Goal: Task Accomplishment & Management: Manage account settings

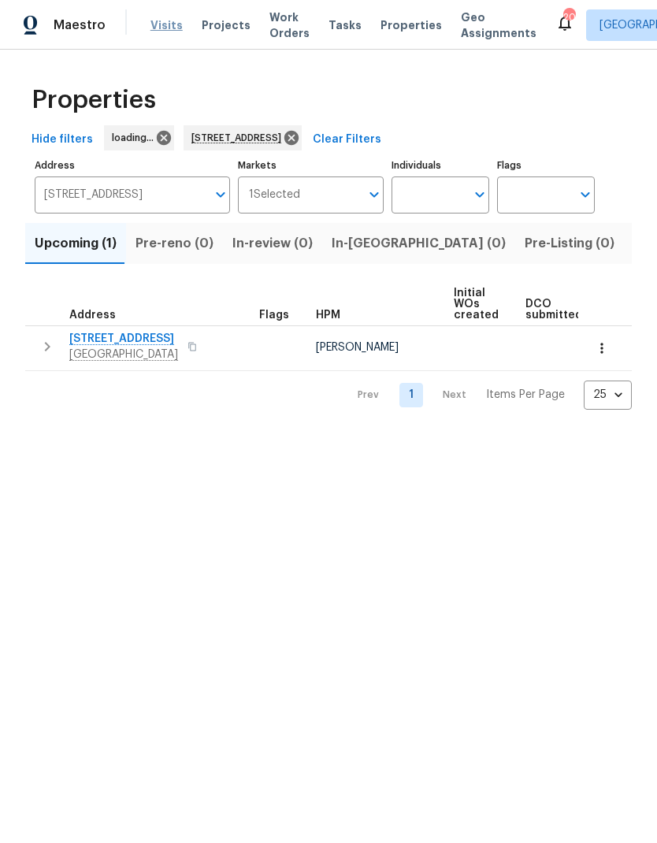
click at [162, 29] on span "Visits" at bounding box center [167, 25] width 32 height 16
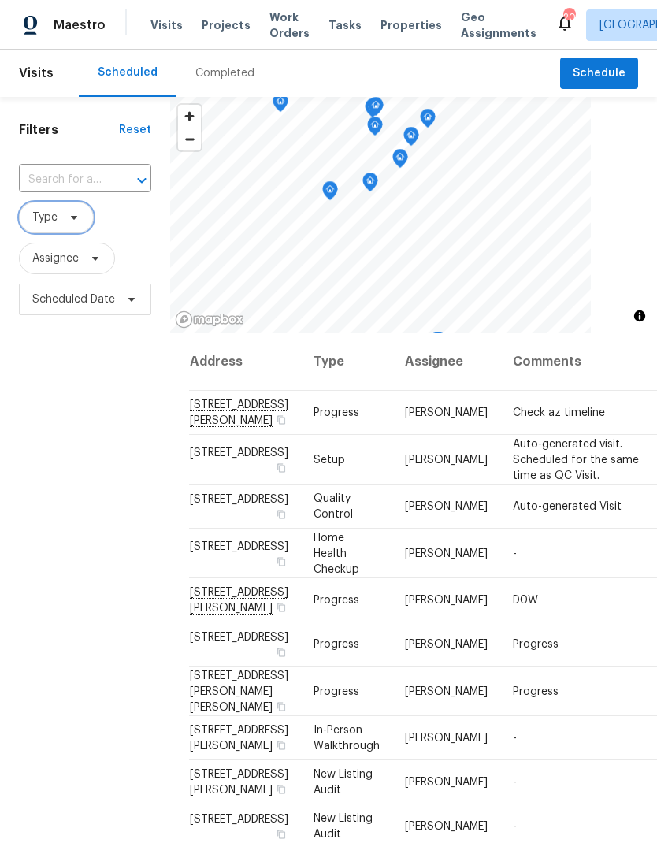
click at [65, 225] on span "Type" at bounding box center [56, 218] width 75 height 32
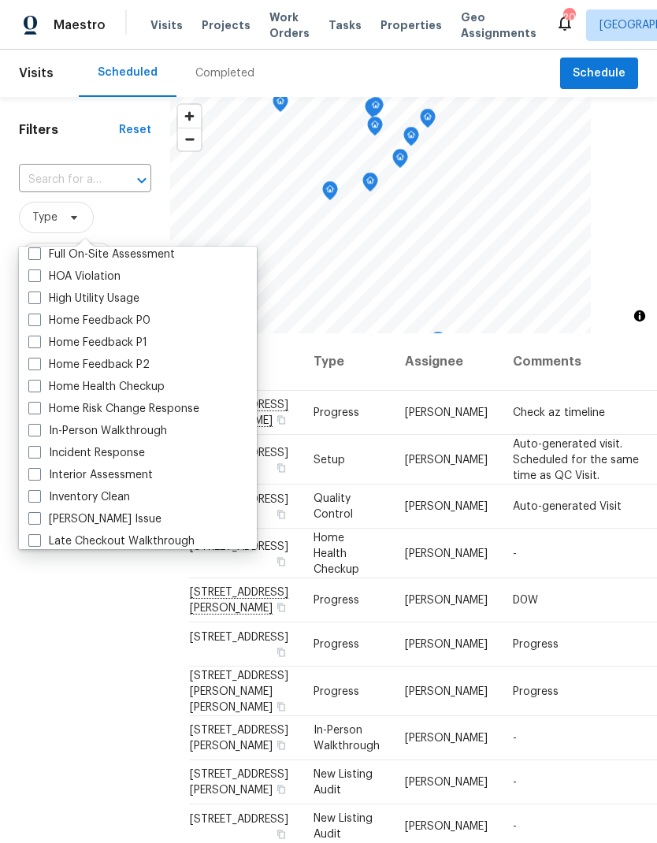
scroll to position [557, 0]
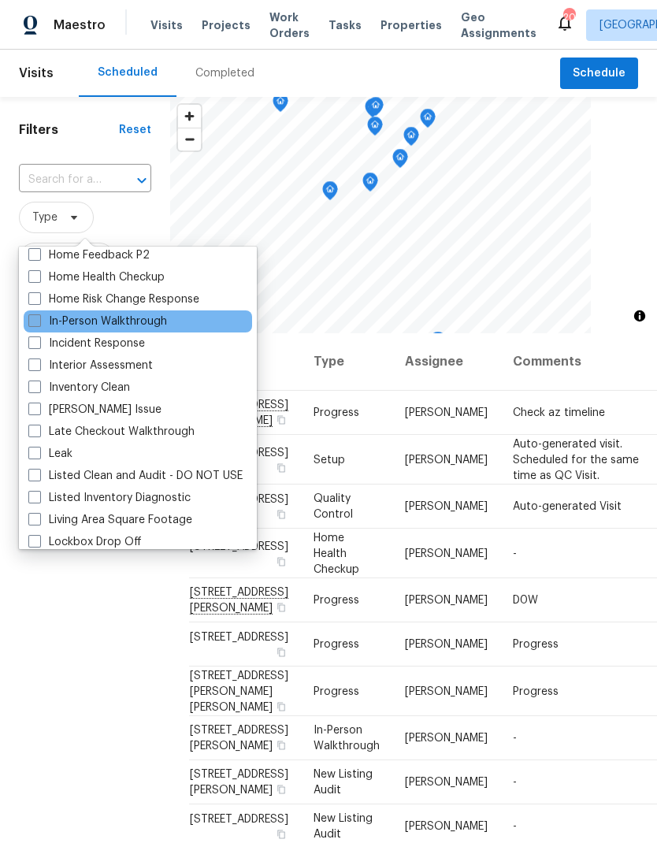
click at [36, 324] on span at bounding box center [34, 321] width 13 height 13
click at [36, 324] on input "In-Person Walkthrough" at bounding box center [33, 319] width 10 height 10
checkbox input "true"
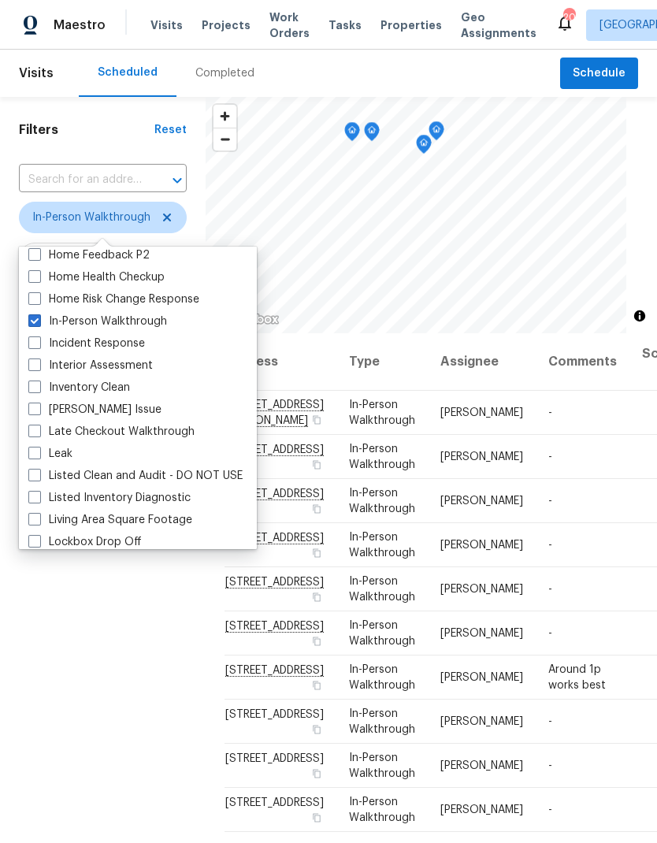
click at [131, 743] on div "Filters Reset ​ In-Person Walkthrough Assignee Scheduled Date" at bounding box center [103, 552] width 206 height 911
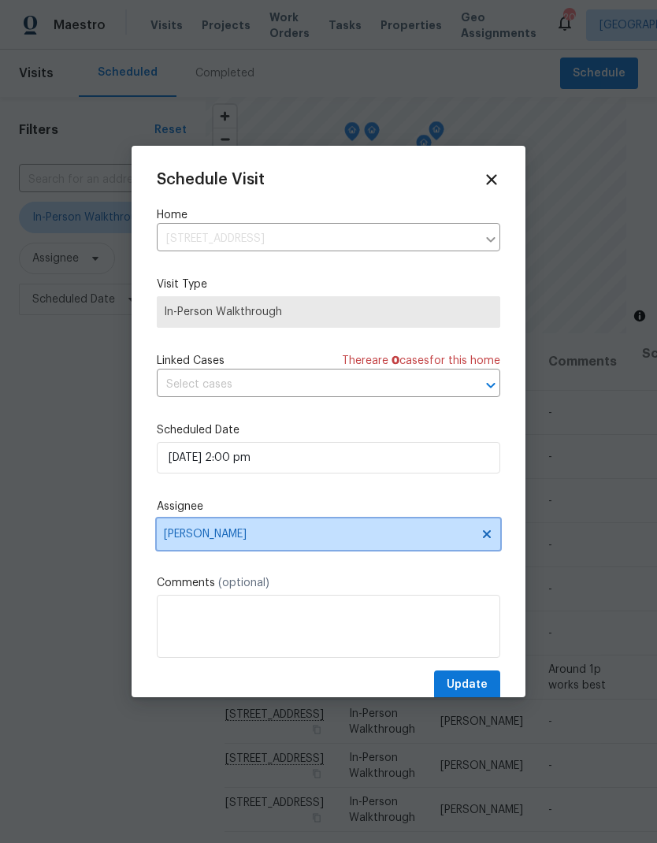
click at [490, 534] on icon at bounding box center [487, 534] width 8 height 8
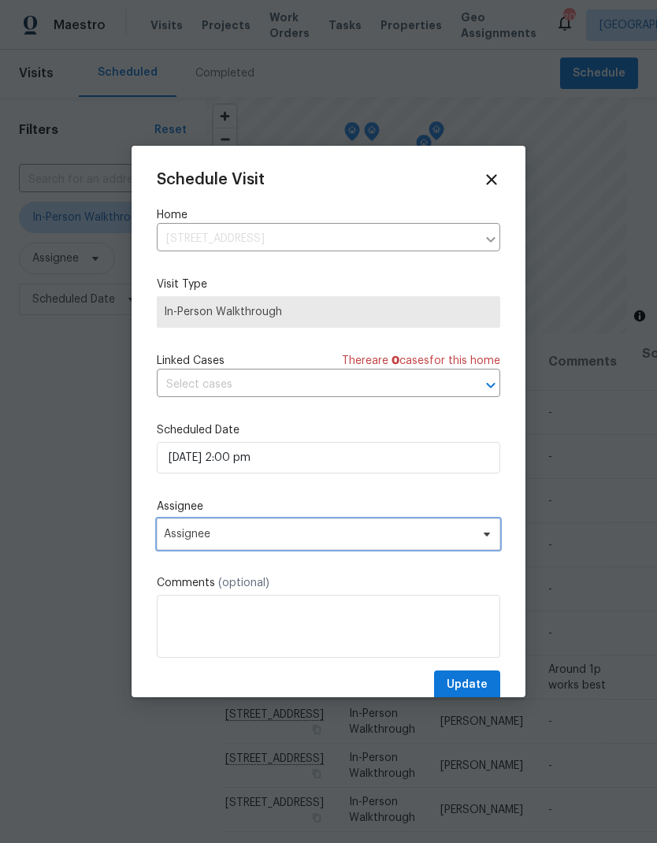
click at [288, 541] on span "Assignee" at bounding box center [318, 534] width 309 height 13
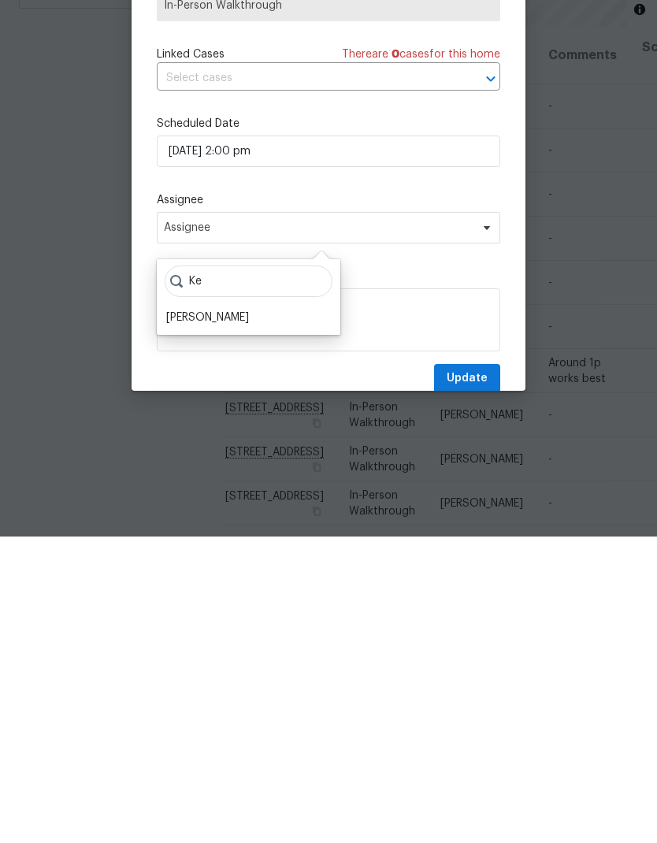
type input "K"
type input "Jef"
click at [215, 616] on div "[PERSON_NAME]" at bounding box center [207, 624] width 83 height 16
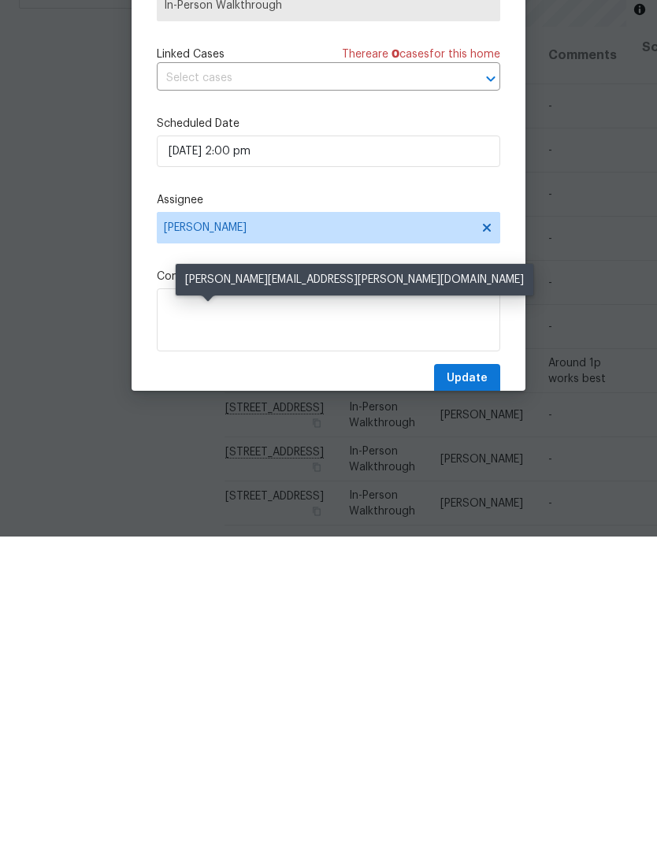
scroll to position [63, 0]
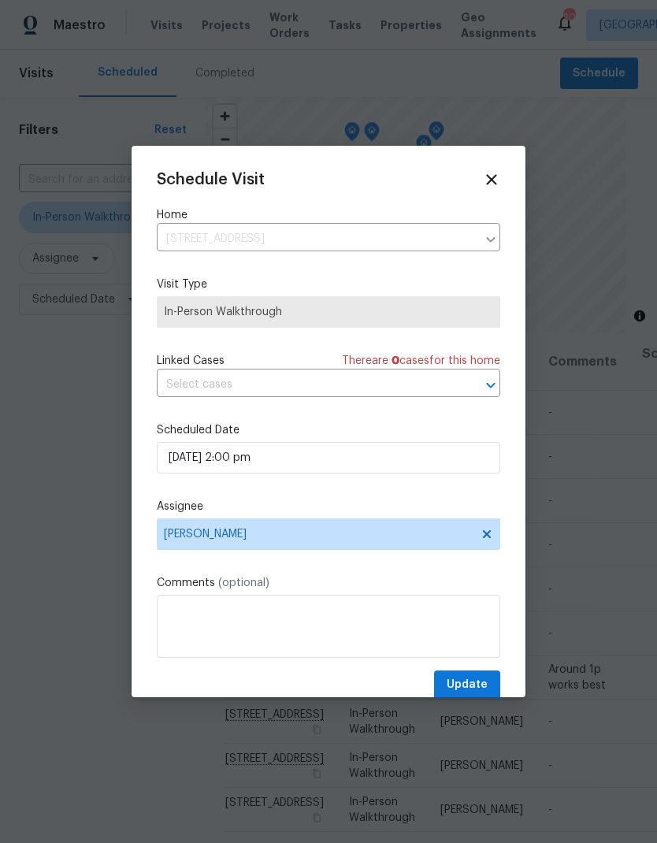
click at [550, 801] on div at bounding box center [328, 421] width 657 height 843
click at [468, 687] on span "Update" at bounding box center [467, 686] width 41 height 20
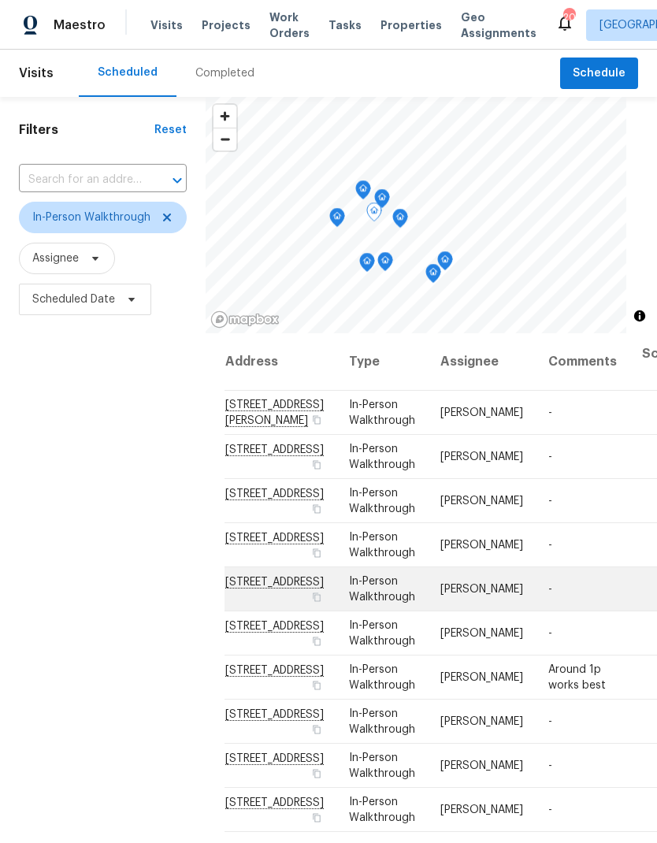
scroll to position [0, 0]
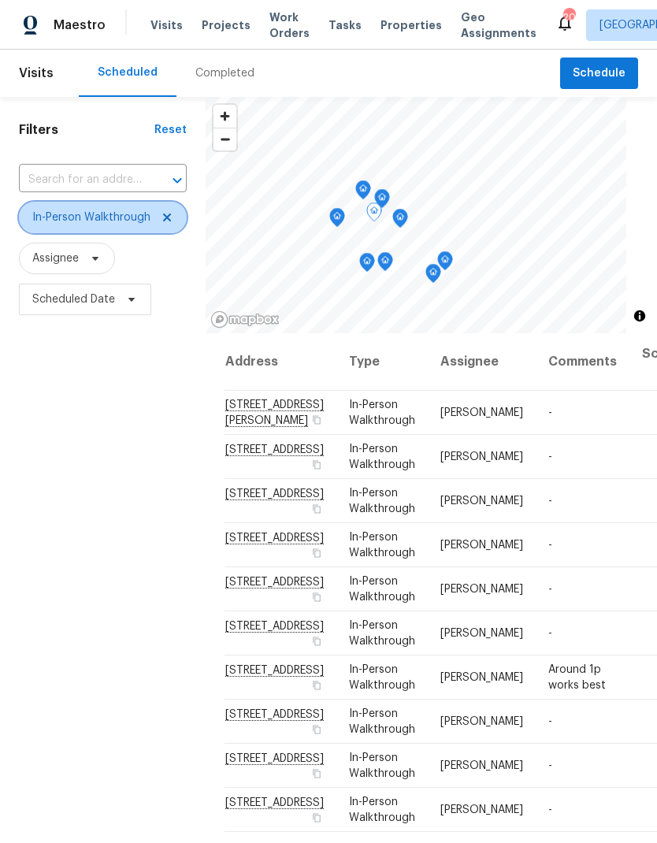
click at [161, 224] on icon at bounding box center [167, 217] width 13 height 13
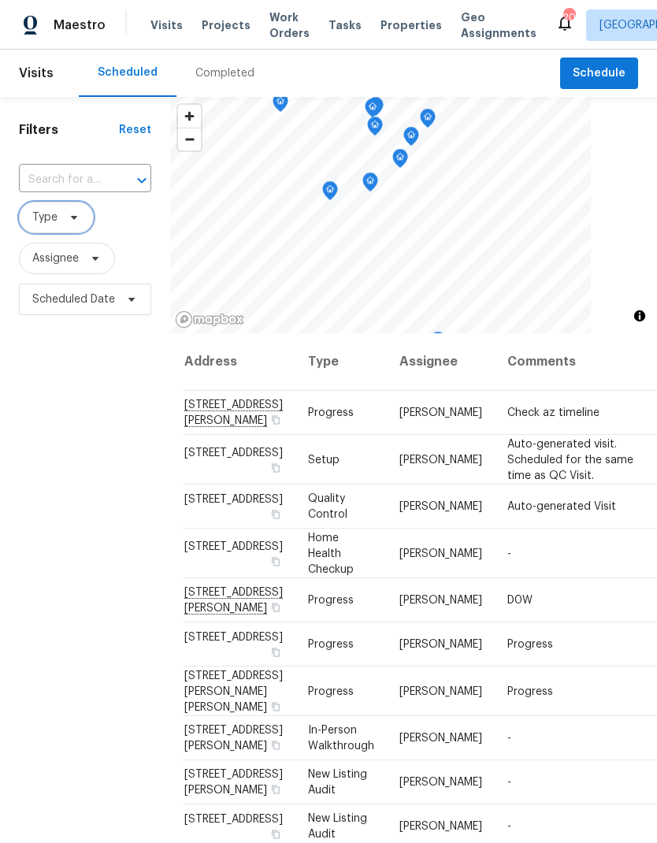
scroll to position [0, 6]
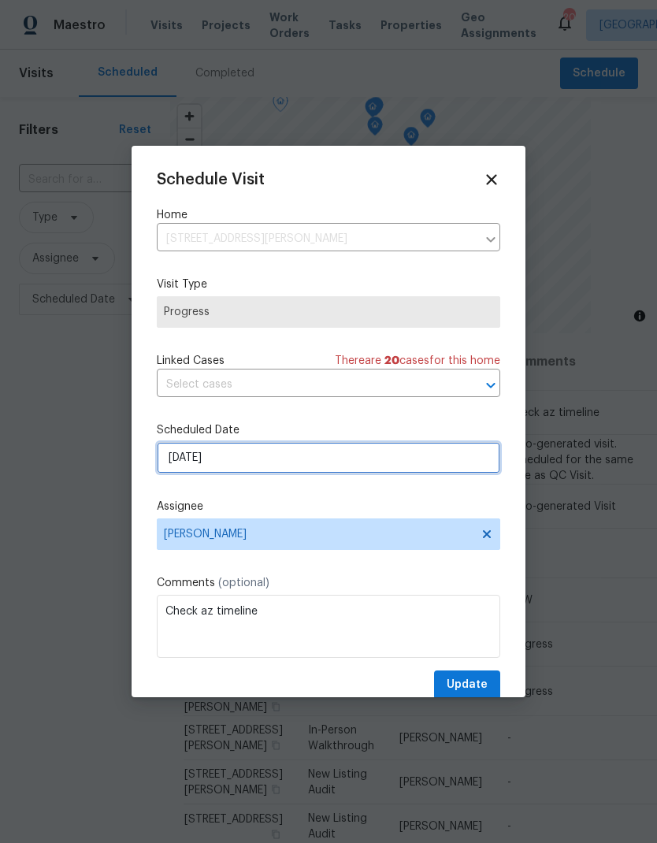
click at [275, 464] on input "[DATE]" at bounding box center [329, 458] width 344 height 32
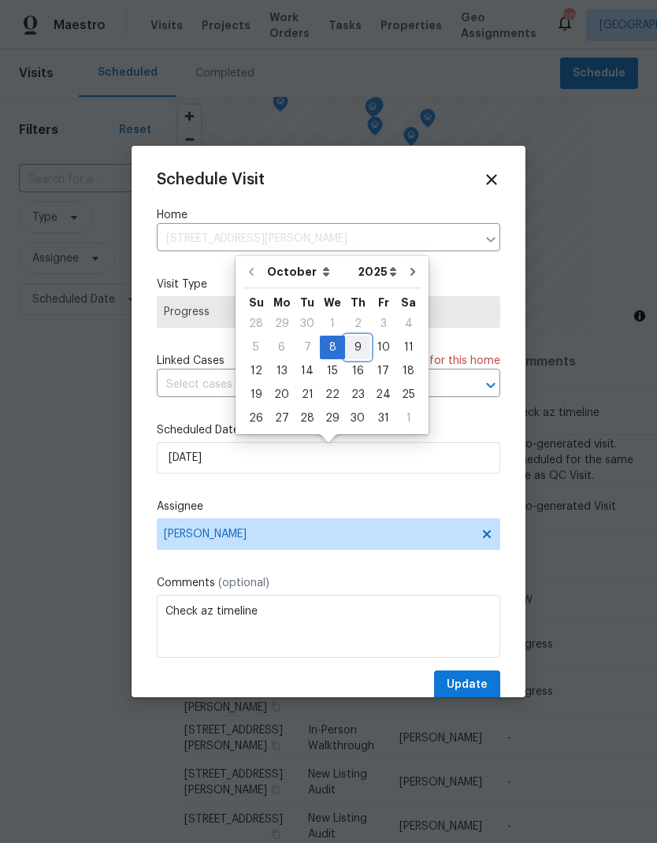
click at [357, 348] on div "9" at bounding box center [357, 348] width 25 height 22
type input "[DATE]"
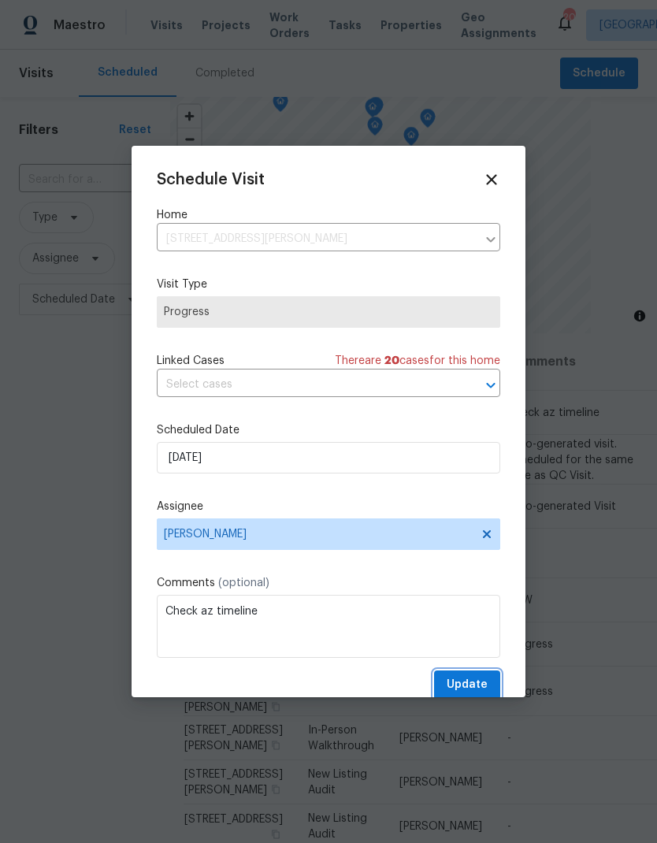
click at [466, 685] on span "Update" at bounding box center [467, 686] width 41 height 20
